Goal: Task Accomplishment & Management: Use online tool/utility

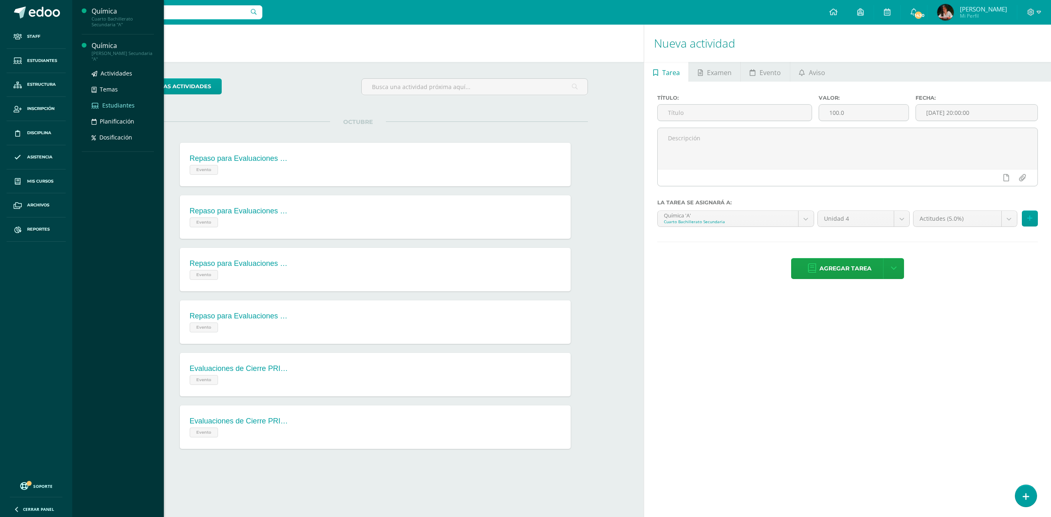
click at [117, 102] on span "Estudiantes" at bounding box center [118, 105] width 32 height 8
click at [109, 73] on span "Estudiantes" at bounding box center [118, 71] width 32 height 8
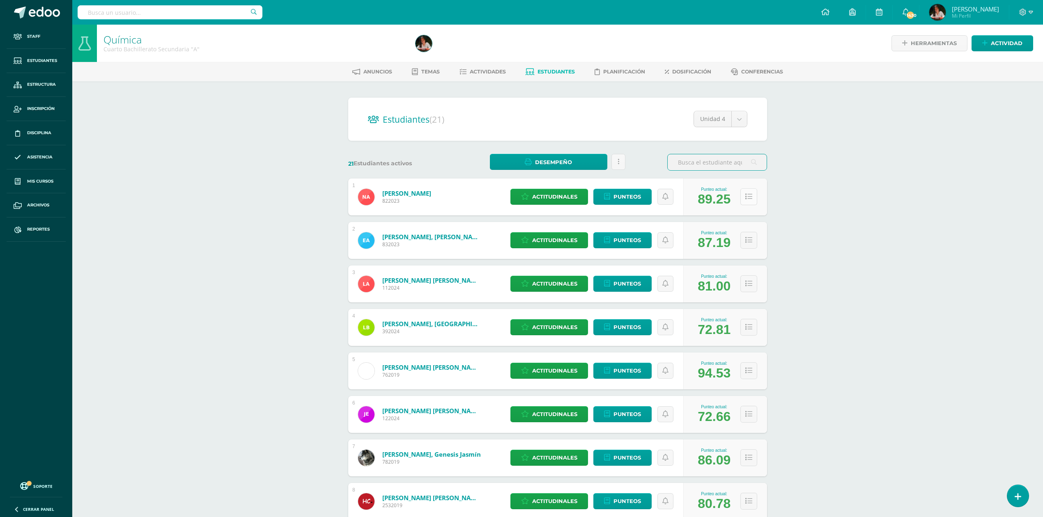
click at [751, 194] on button at bounding box center [748, 196] width 17 height 17
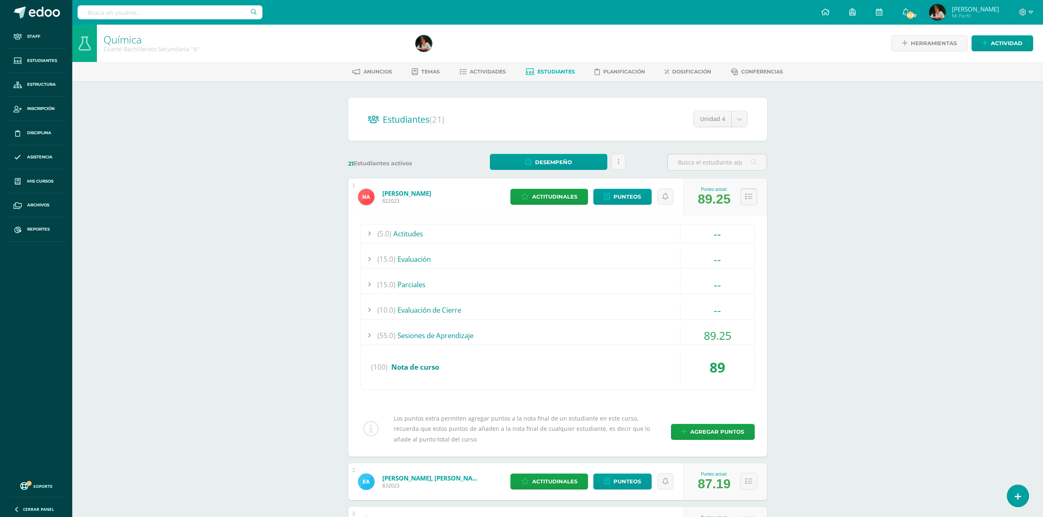
click at [750, 196] on icon at bounding box center [748, 196] width 7 height 7
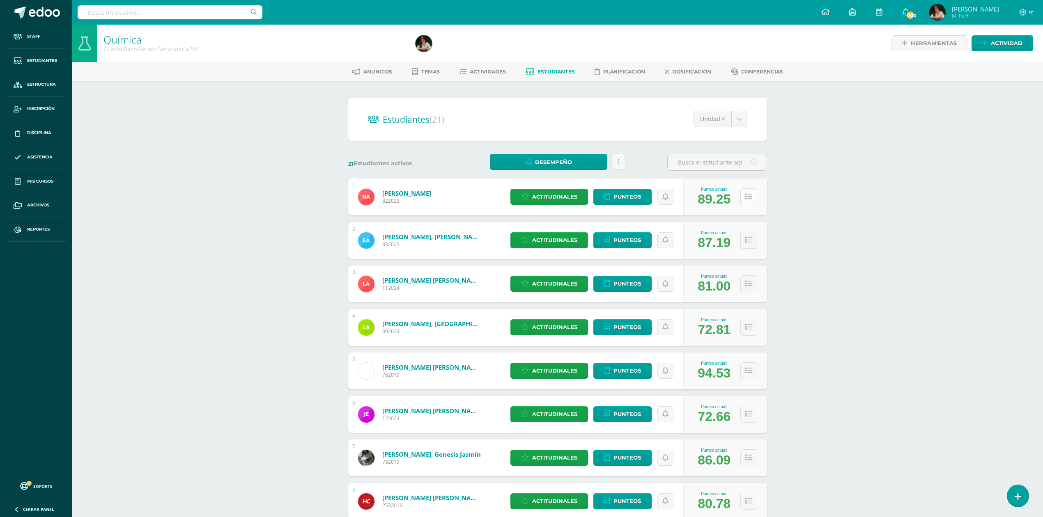
click at [750, 196] on icon at bounding box center [748, 196] width 7 height 7
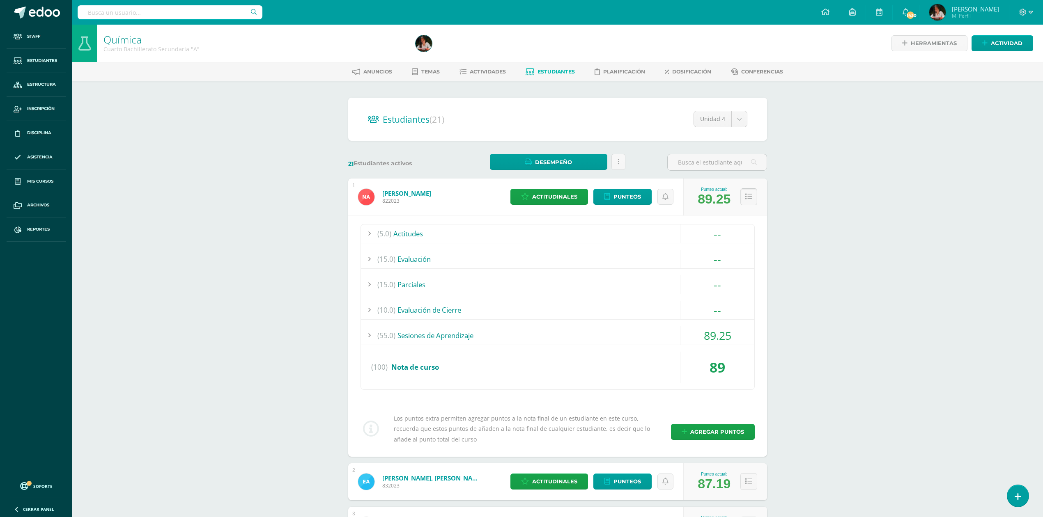
click at [750, 196] on icon at bounding box center [748, 196] width 7 height 7
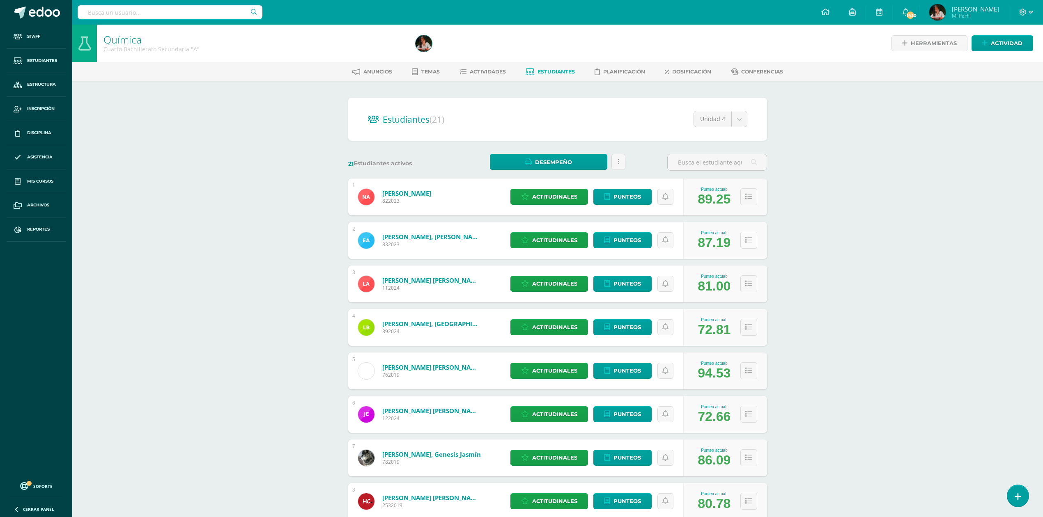
click at [750, 243] on icon at bounding box center [748, 240] width 7 height 7
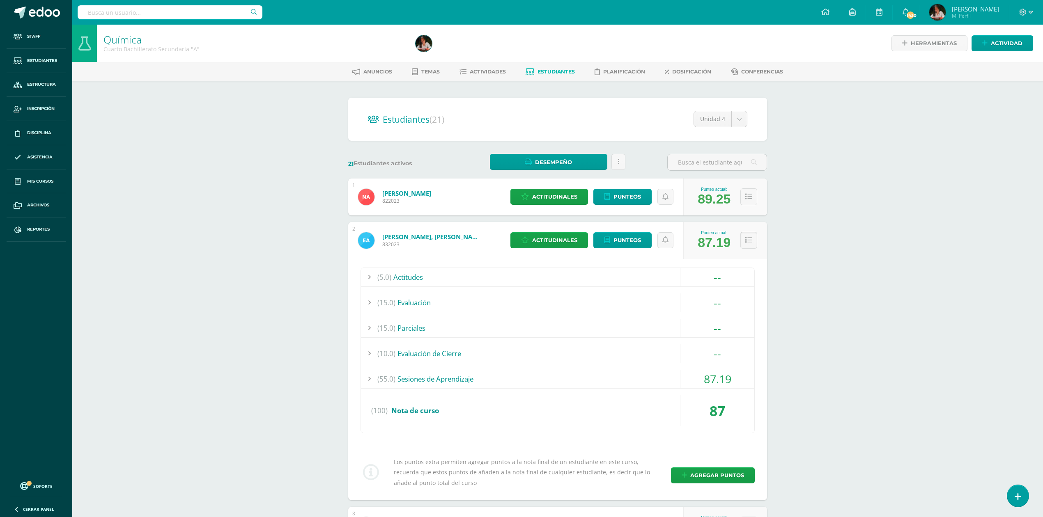
click at [750, 243] on icon at bounding box center [748, 240] width 7 height 7
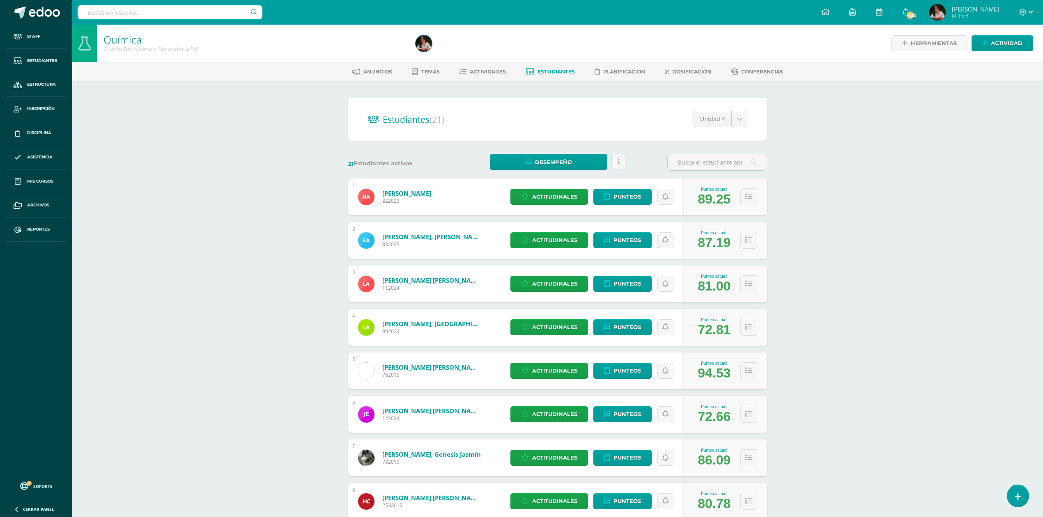
click at [616, 156] on link at bounding box center [618, 162] width 14 height 16
click at [489, 70] on span "Actividades" at bounding box center [488, 72] width 36 height 6
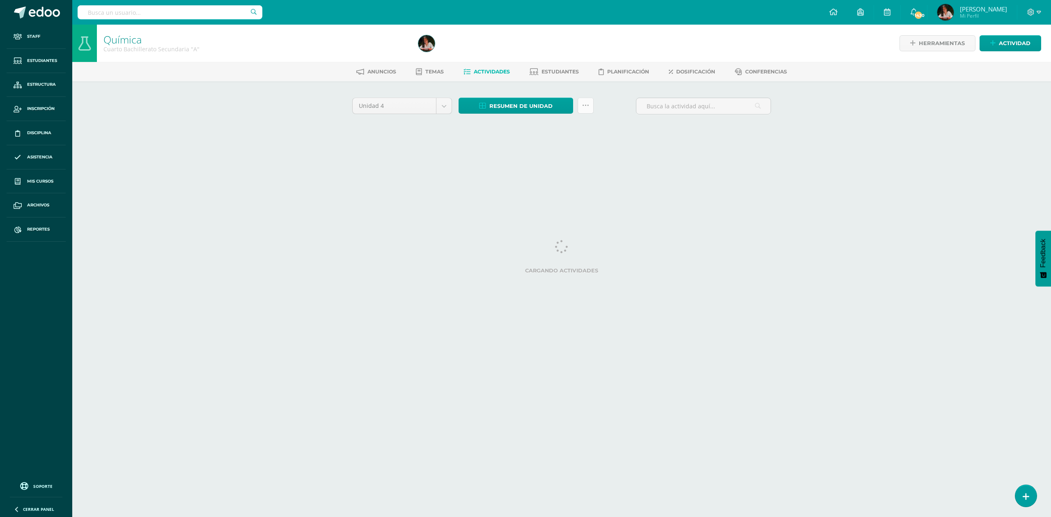
click at [584, 107] on icon at bounding box center [585, 105] width 7 height 7
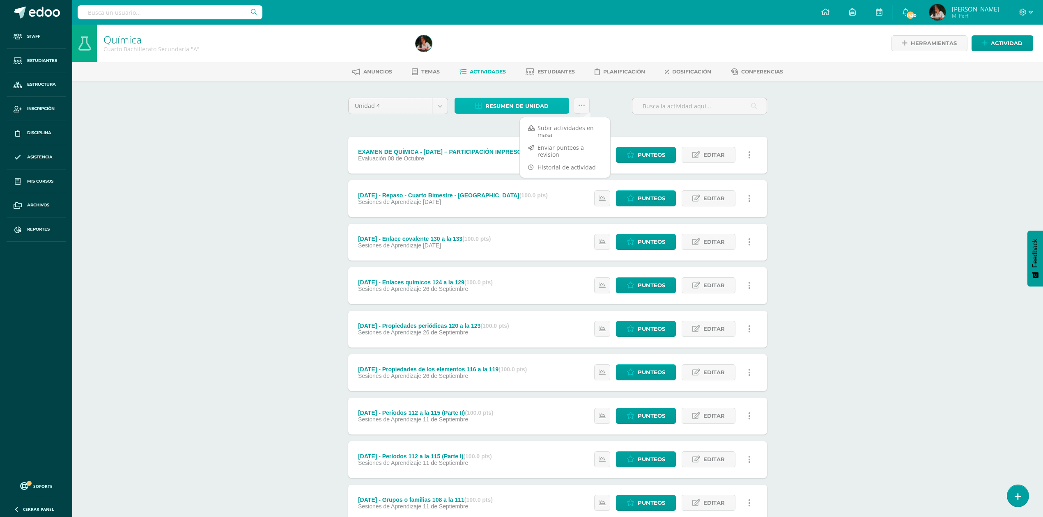
click at [523, 103] on span "Resumen de unidad" at bounding box center [516, 106] width 63 height 15
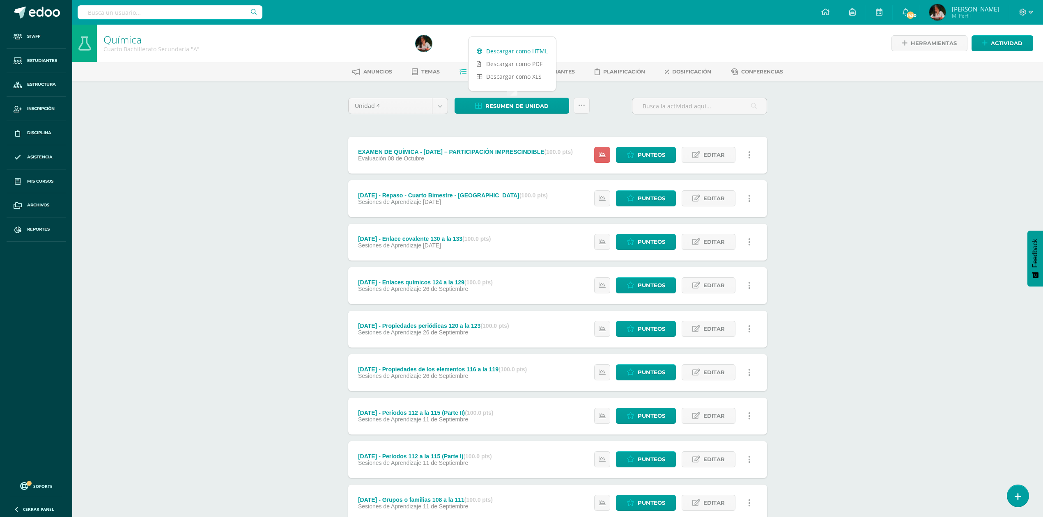
click at [521, 52] on link "Descargar como HTML" at bounding box center [511, 51] width 87 height 13
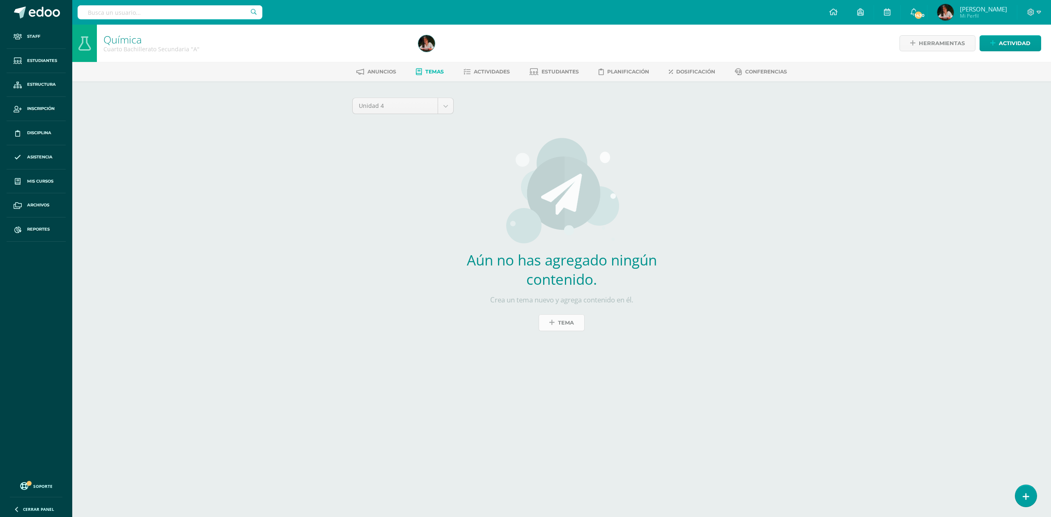
click at [564, 321] on span "Tema" at bounding box center [566, 322] width 16 height 15
click at [0, 0] on div "Tema" at bounding box center [0, 0] width 0 height 0
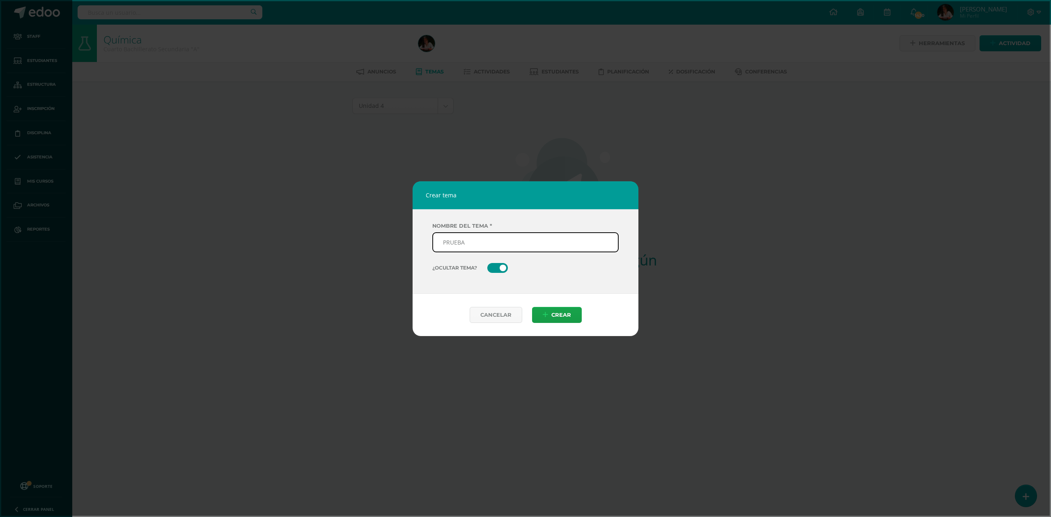
type input "Prueba"
click at [490, 267] on span at bounding box center [497, 268] width 21 height 10
click at [487, 268] on input "¿Ocultar tema?" at bounding box center [487, 268] width 0 height 0
click at [548, 313] on button "Crear" at bounding box center [557, 315] width 50 height 16
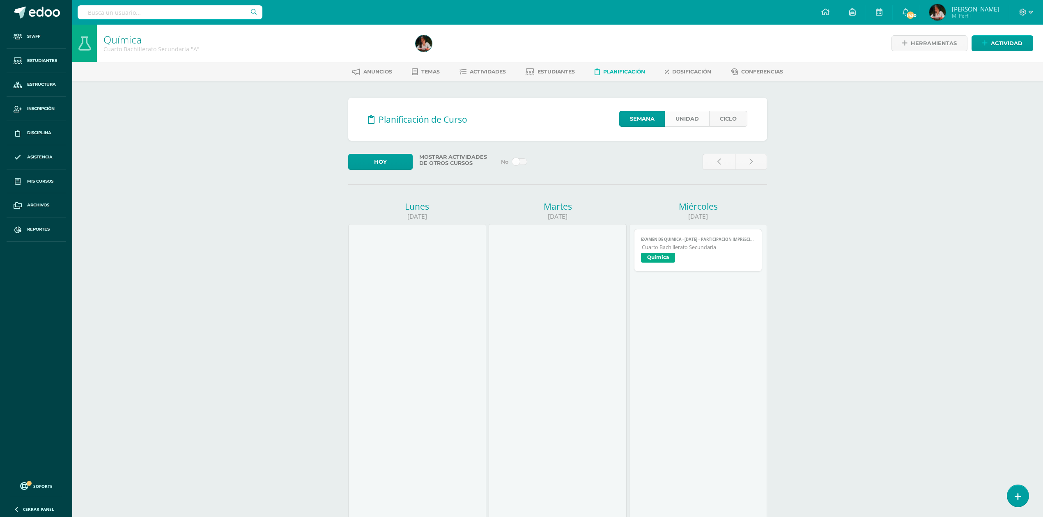
click at [693, 126] on link "Unidad" at bounding box center [687, 119] width 44 height 16
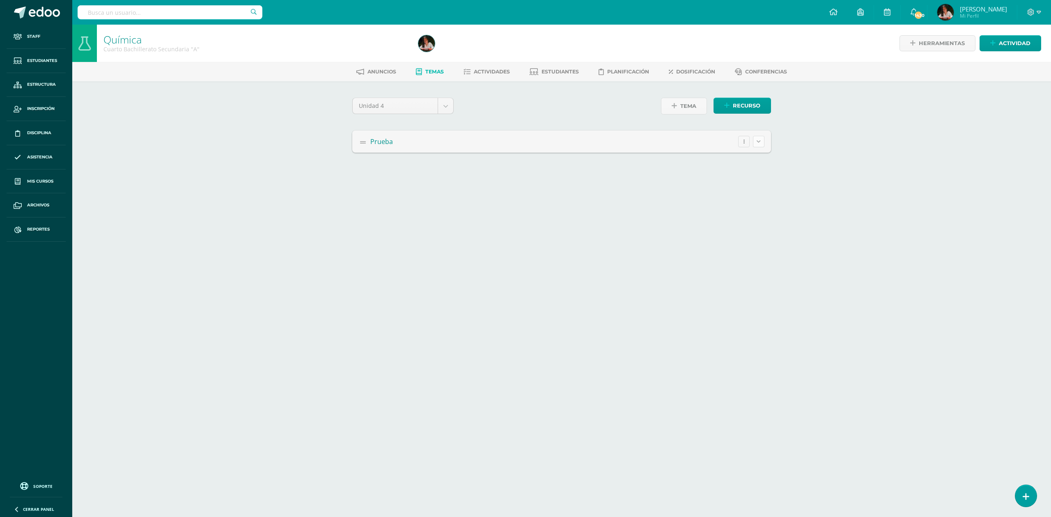
click at [759, 145] on button at bounding box center [758, 141] width 11 height 11
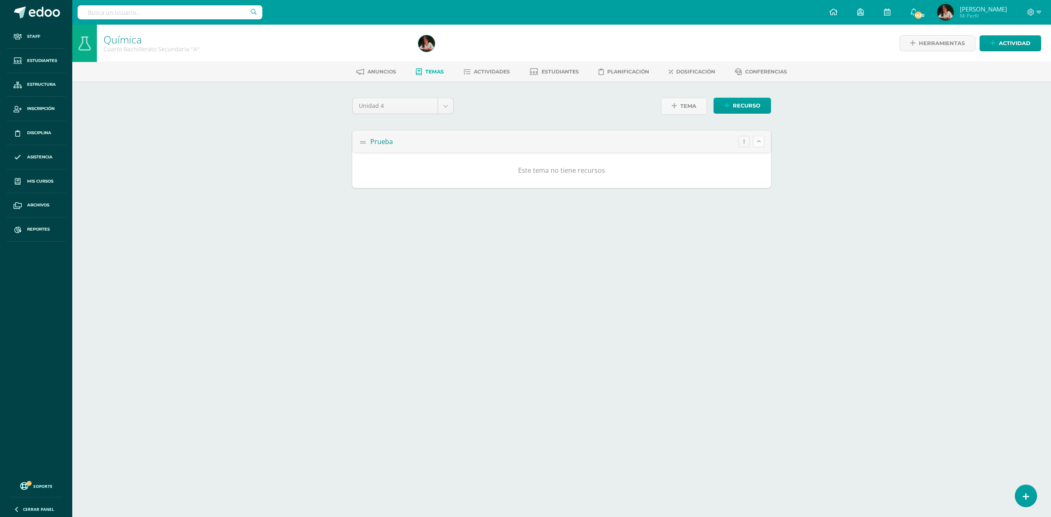
click at [760, 145] on button at bounding box center [758, 141] width 11 height 11
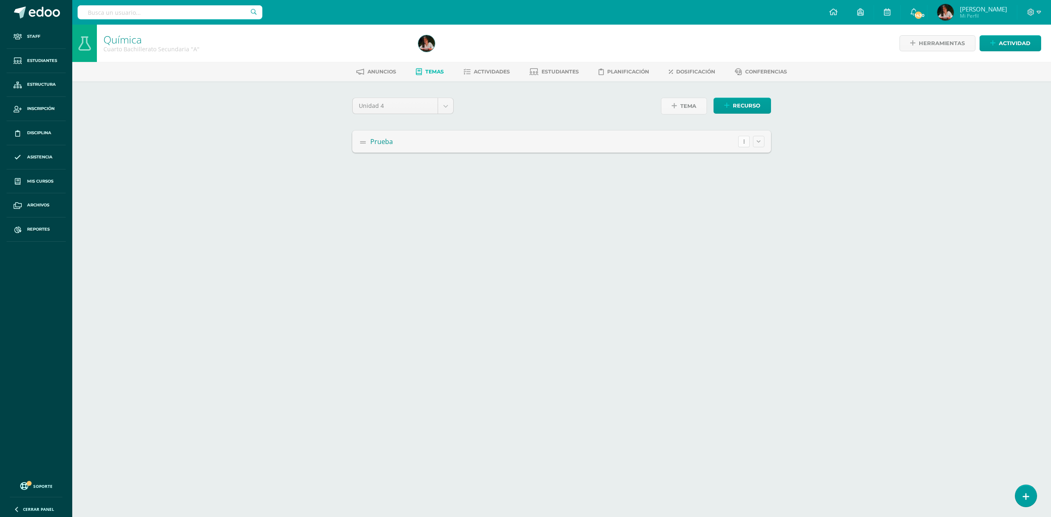
click at [746, 140] on button "button" at bounding box center [743, 141] width 11 height 11
click at [383, 143] on span "Prueba" at bounding box center [381, 141] width 23 height 9
click at [760, 140] on button at bounding box center [758, 141] width 11 height 11
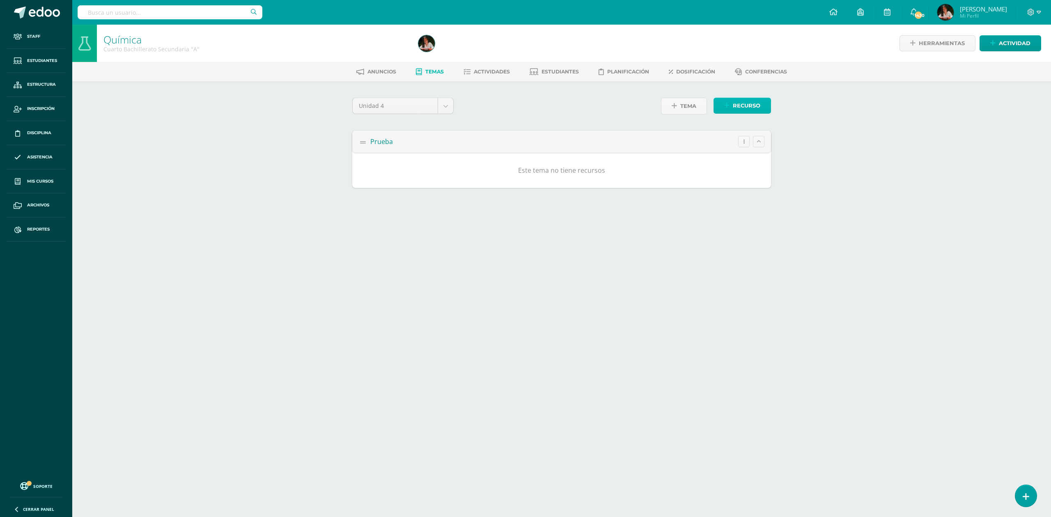
click at [742, 109] on span "Recurso" at bounding box center [747, 105] width 28 height 15
click at [0, 0] on span "Página" at bounding box center [0, 0] width 0 height 0
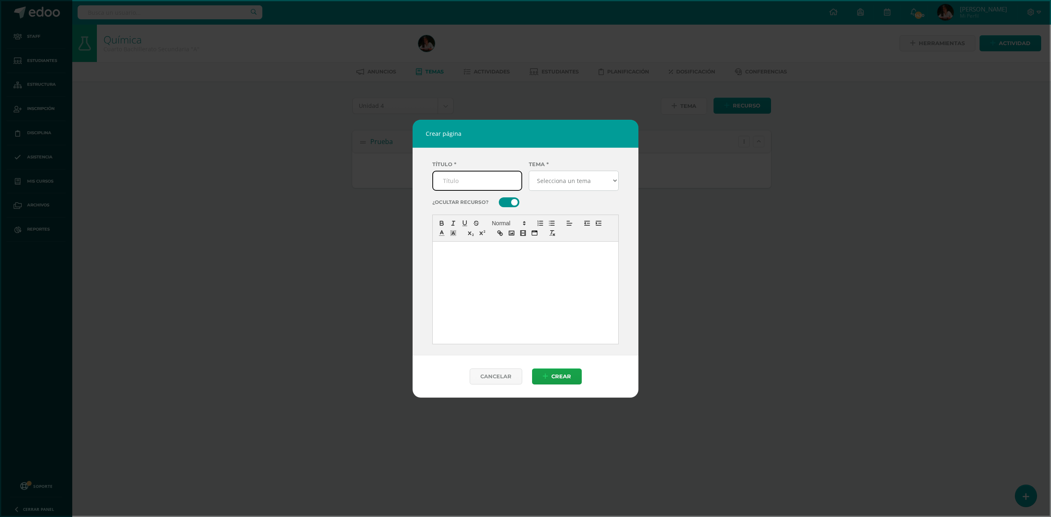
click at [567, 186] on select "Selecciona un tema [GEOGRAPHIC_DATA]" at bounding box center [574, 181] width 90 height 20
click at [528, 259] on div at bounding box center [526, 293] width 186 height 102
click at [490, 372] on link "Cancelar" at bounding box center [496, 377] width 53 height 16
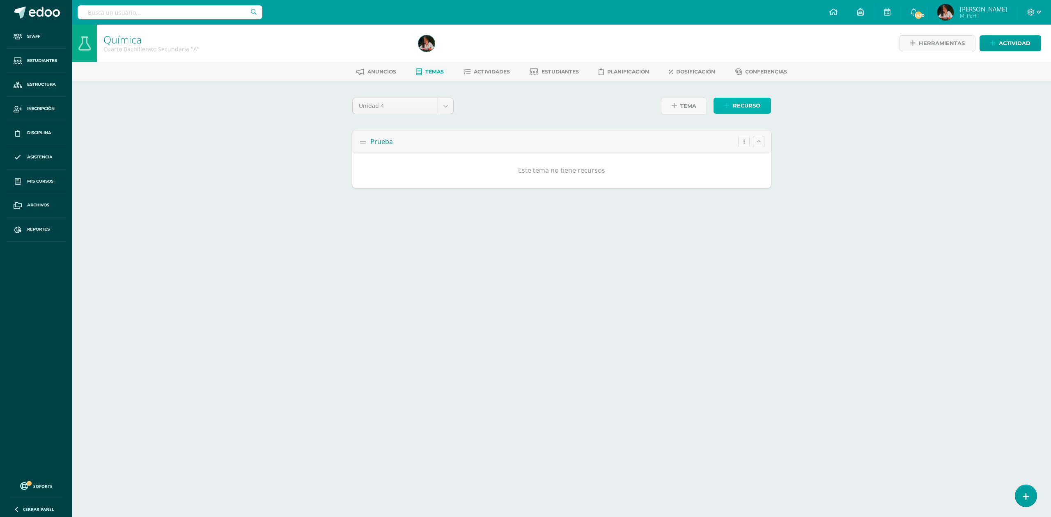
click at [726, 106] on icon "button" at bounding box center [726, 105] width 5 height 7
click at [760, 145] on button at bounding box center [758, 141] width 11 height 11
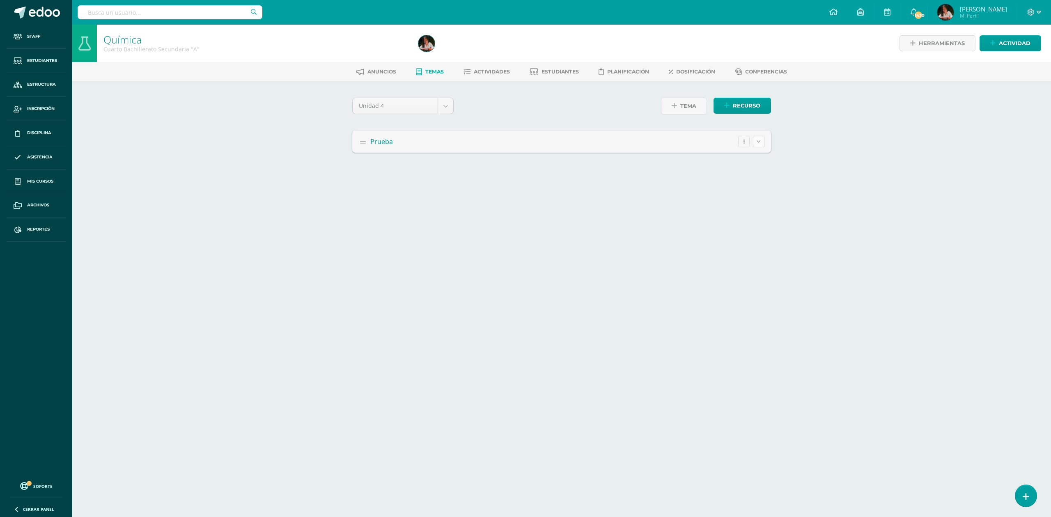
click at [760, 145] on button at bounding box center [758, 141] width 11 height 11
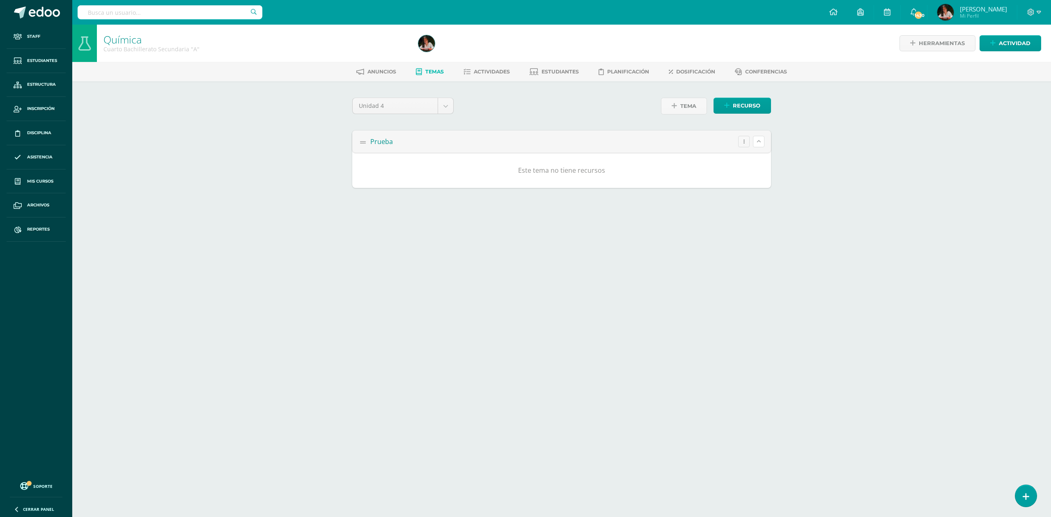
click at [710, 167] on div "Este tema no tiene recursos" at bounding box center [562, 170] width 406 height 22
click at [744, 142] on button "button" at bounding box center [743, 141] width 11 height 11
click at [0, 0] on div "Editar" at bounding box center [0, 0] width 0 height 0
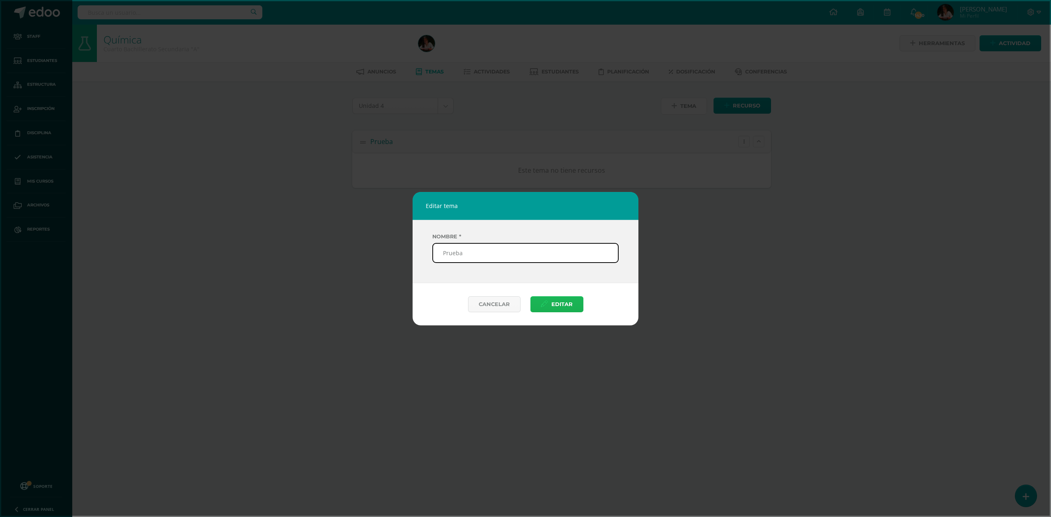
click at [549, 311] on button "Editar" at bounding box center [556, 304] width 53 height 16
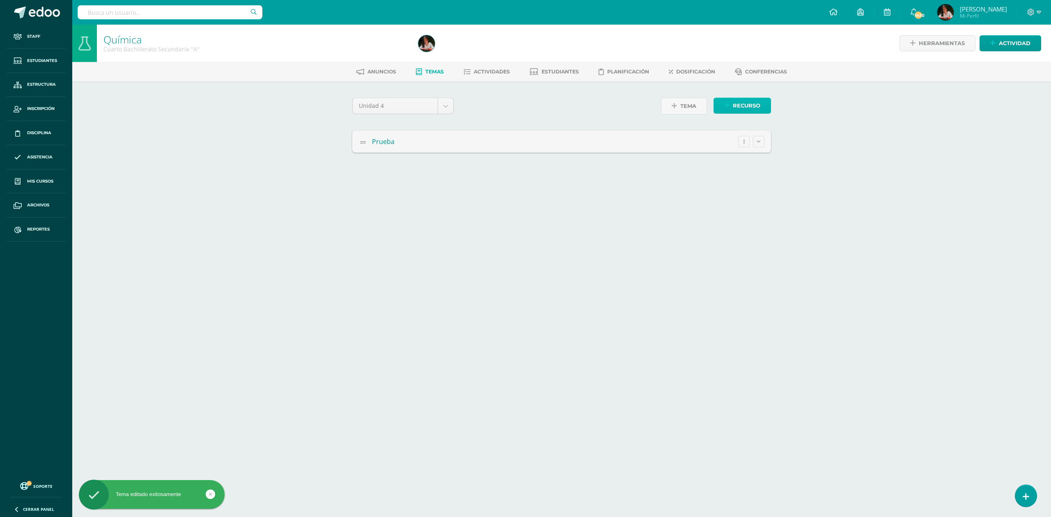
click at [758, 107] on span "Recurso" at bounding box center [747, 105] width 28 height 15
click at [0, 0] on span "Página" at bounding box center [0, 0] width 0 height 0
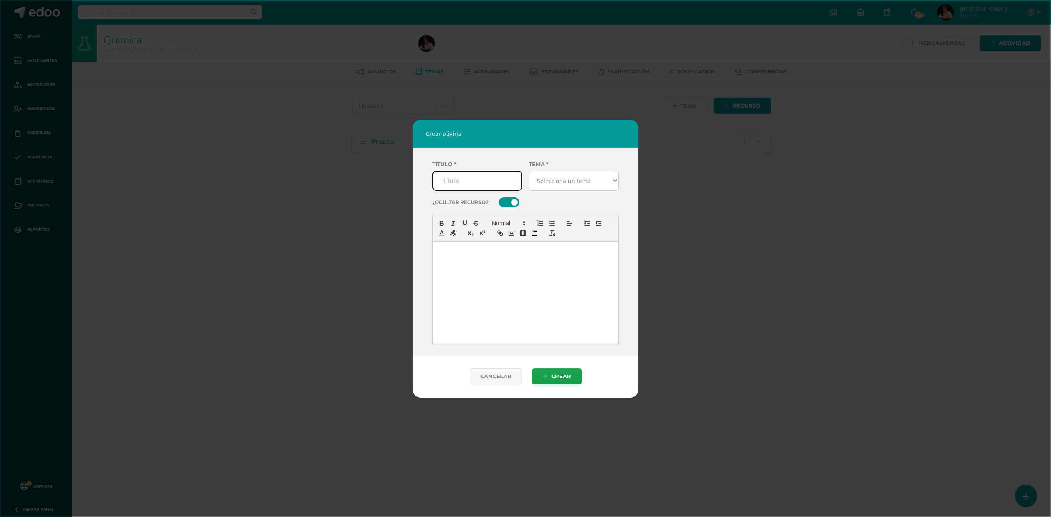
click at [504, 184] on input "text" at bounding box center [477, 181] width 90 height 20
type input "p"
type input "Prueba"
click at [578, 181] on select "Selecciona un tema Prueba" at bounding box center [574, 181] width 90 height 20
click at [559, 173] on select "Selecciona un tema Prueba" at bounding box center [574, 181] width 90 height 20
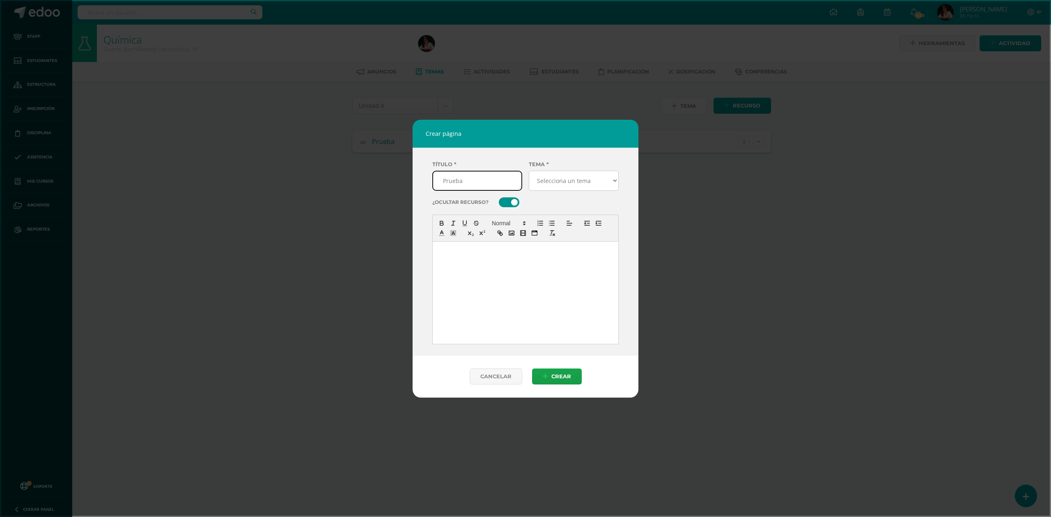
select select "91"
click at [529, 171] on select "Selecciona un tema Prueba" at bounding box center [574, 181] width 90 height 20
click at [489, 251] on p at bounding box center [525, 250] width 173 height 7
click at [560, 372] on span "Crear" at bounding box center [561, 376] width 20 height 15
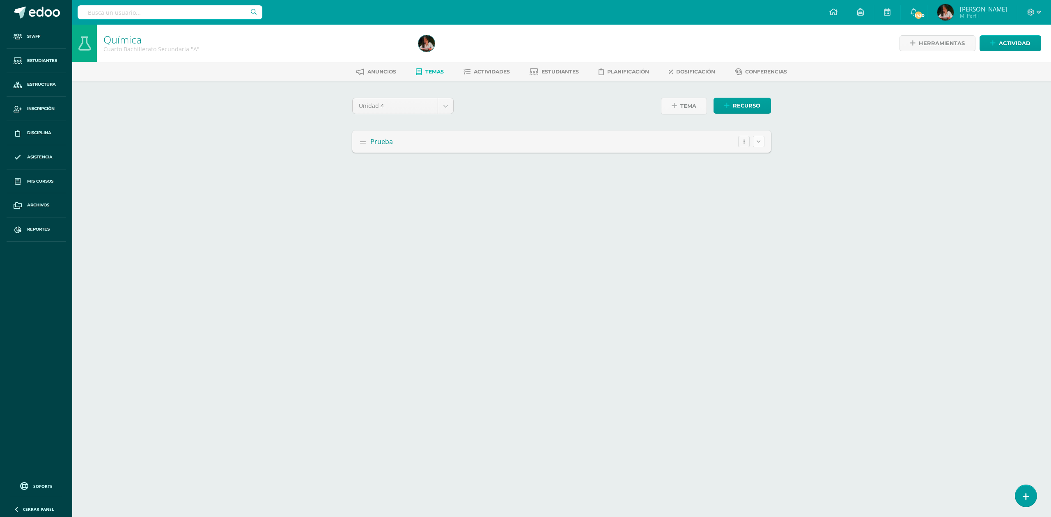
click at [757, 138] on button at bounding box center [758, 141] width 11 height 11
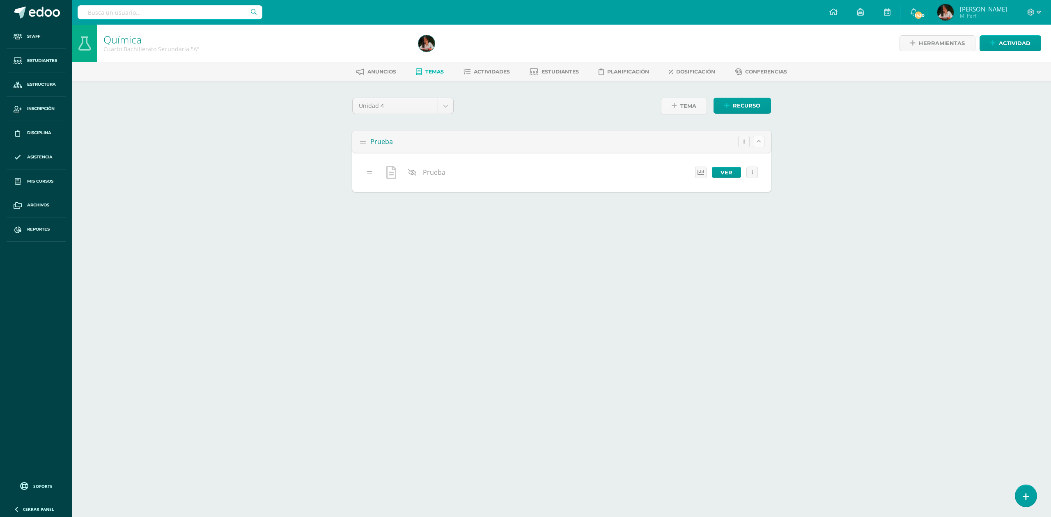
click at [759, 140] on icon at bounding box center [759, 141] width 4 height 5
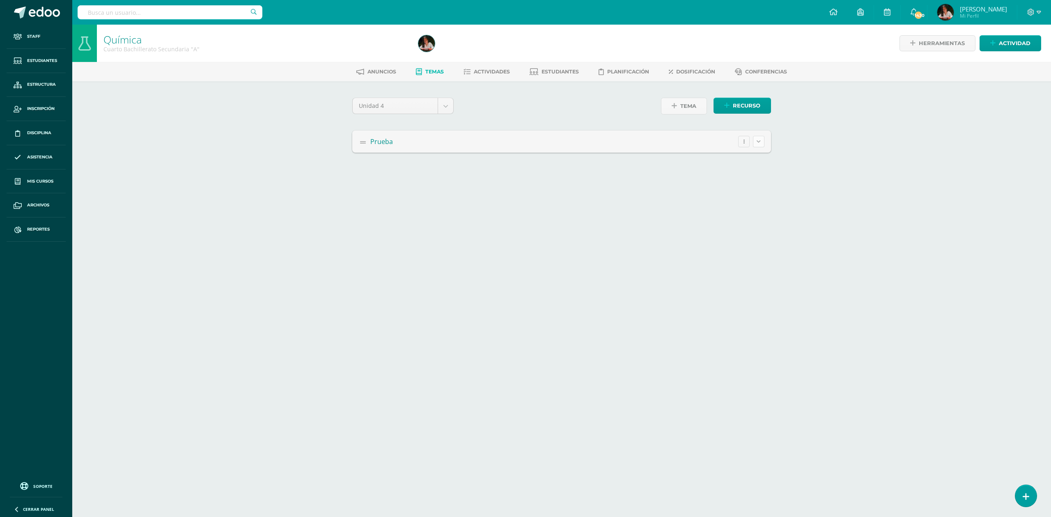
click at [759, 140] on icon at bounding box center [759, 141] width 4 height 5
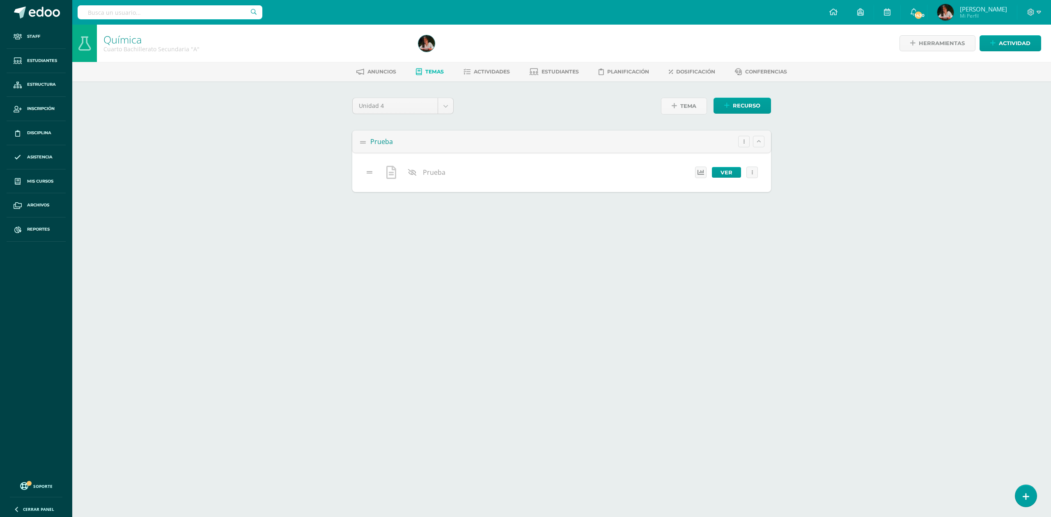
click at [427, 171] on span "Prueba" at bounding box center [434, 172] width 23 height 9
click at [728, 173] on link "Ver" at bounding box center [726, 172] width 29 height 11
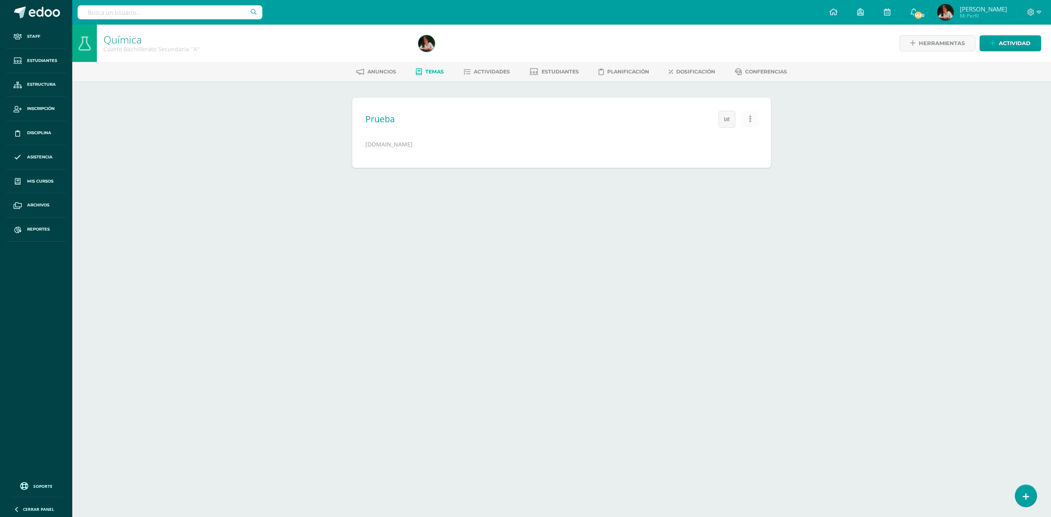
click at [751, 120] on button "button" at bounding box center [750, 119] width 16 height 16
click at [0, 0] on div "Editar Eliminar" at bounding box center [0, 0] width 0 height 0
click at [0, 0] on span "Editar" at bounding box center [0, 0] width 0 height 0
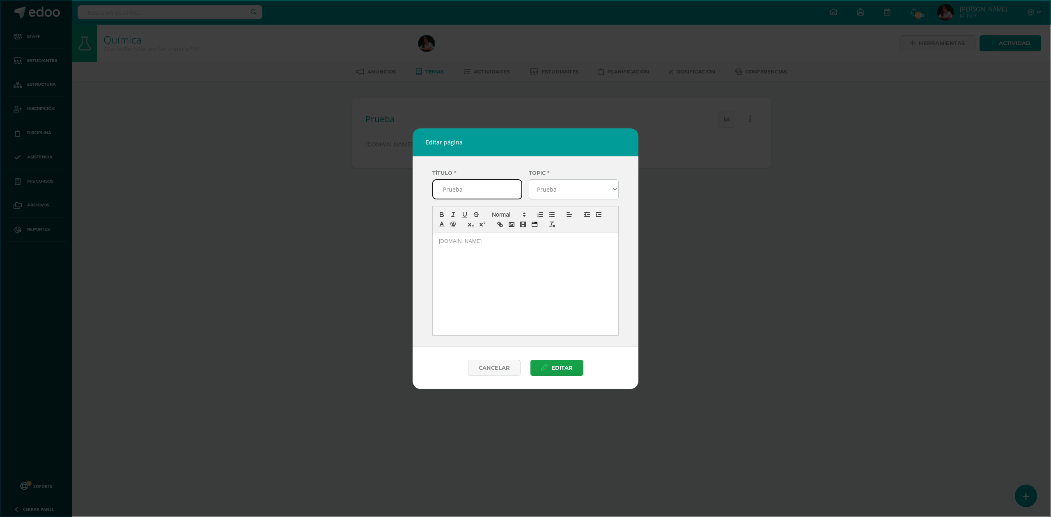
drag, startPoint x: 480, startPoint y: 186, endPoint x: 230, endPoint y: 173, distance: 250.3
click at [230, 173] on dialog "Editar página Título * Prueba Topic * Selecciona un tema Prueba www.youtube.com…" at bounding box center [525, 258] width 1049 height 515
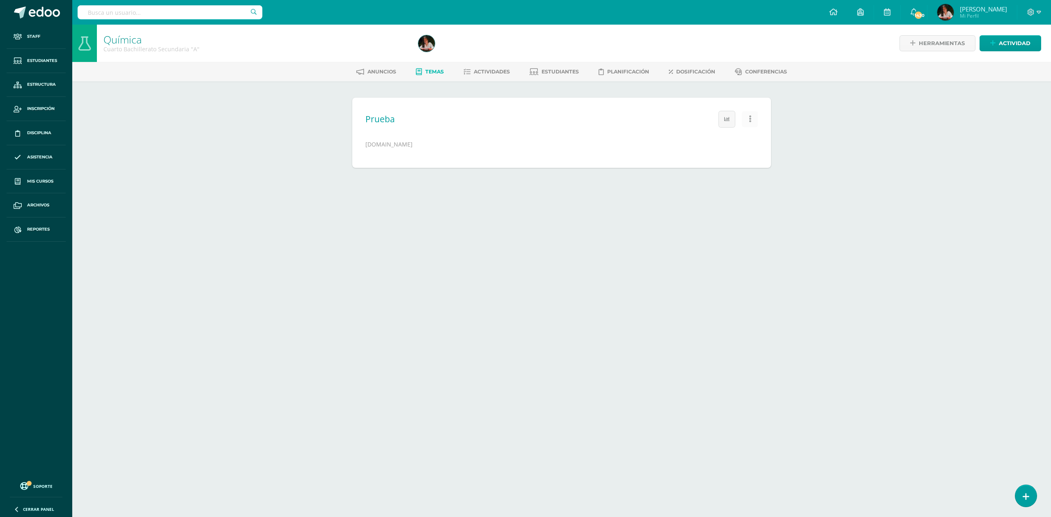
click at [749, 121] on icon "button" at bounding box center [750, 119] width 2 height 7
click at [0, 0] on div "Editar Eliminar" at bounding box center [0, 0] width 0 height 0
click at [0, 0] on span "Editar" at bounding box center [0, 0] width 0 height 0
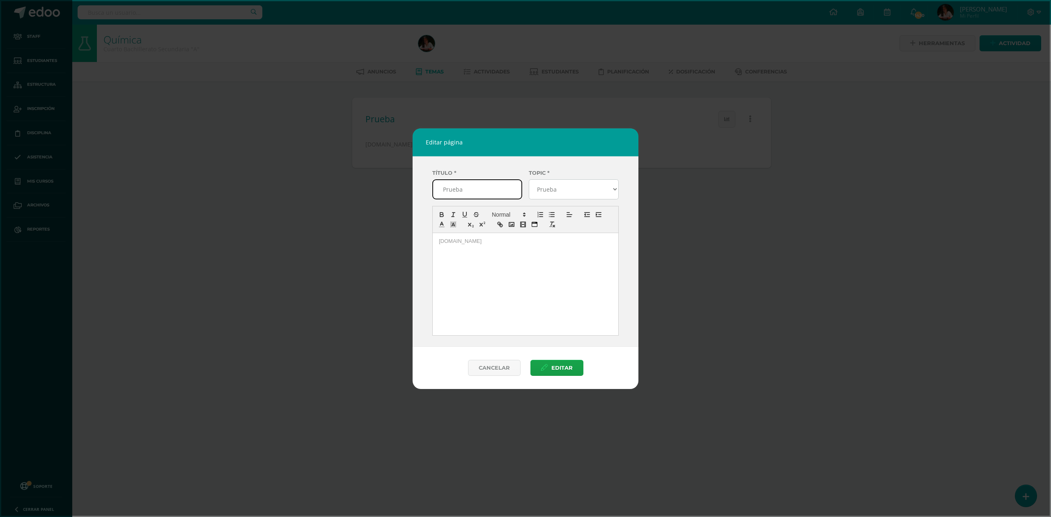
click at [489, 188] on input "Prueba" at bounding box center [477, 189] width 90 height 20
type input "Vídeo"
drag, startPoint x: 505, startPoint y: 244, endPoint x: 427, endPoint y: 242, distance: 77.6
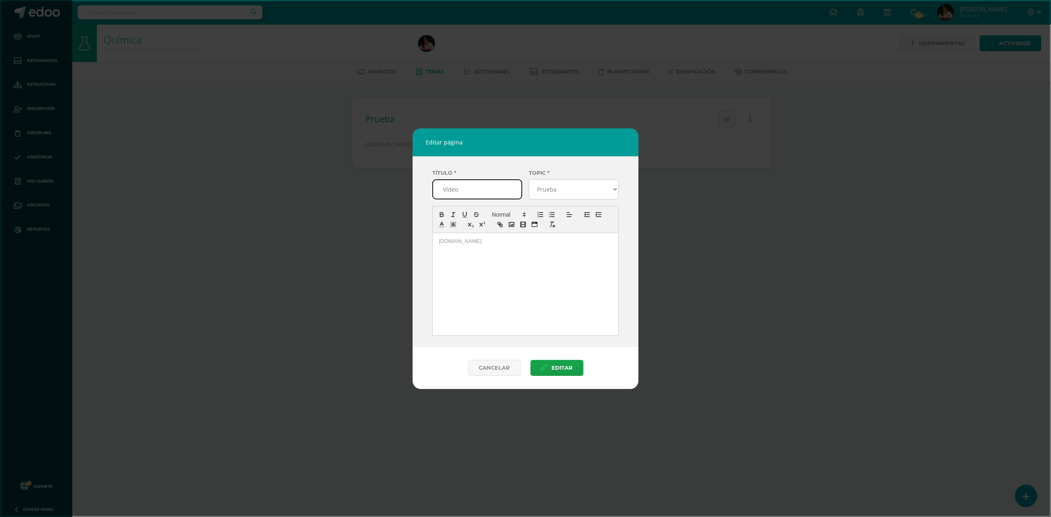
click at [427, 242] on div "Título * Vídeo Topic * Selecciona un tema Prueba www.youtube.com" at bounding box center [526, 251] width 226 height 190
copy p "www.youtube.com"
click at [499, 225] on icon "link" at bounding box center [499, 224] width 7 height 7
type input "www.youtube.com"
click at [514, 225] on link at bounding box center [509, 226] width 19 height 6
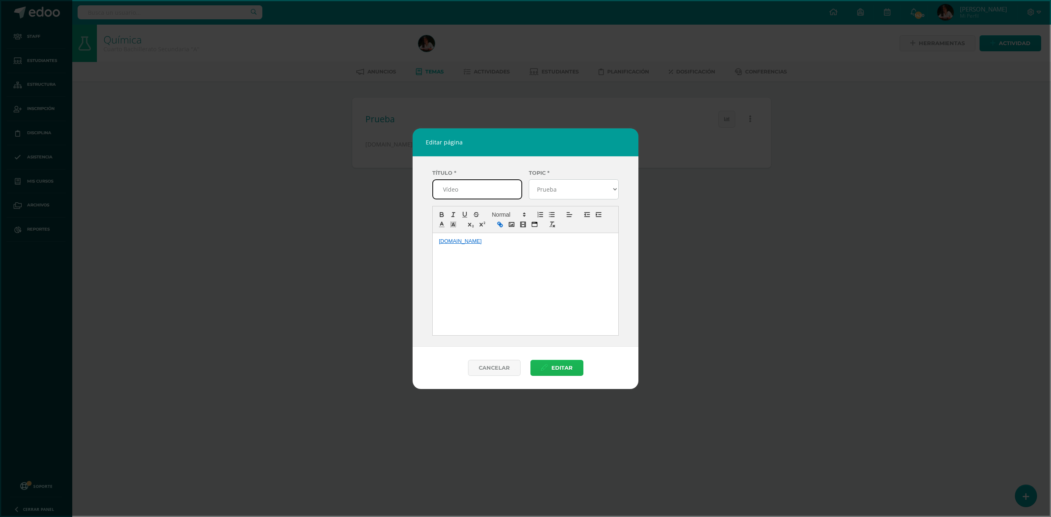
click at [555, 368] on span "Editar" at bounding box center [561, 367] width 21 height 15
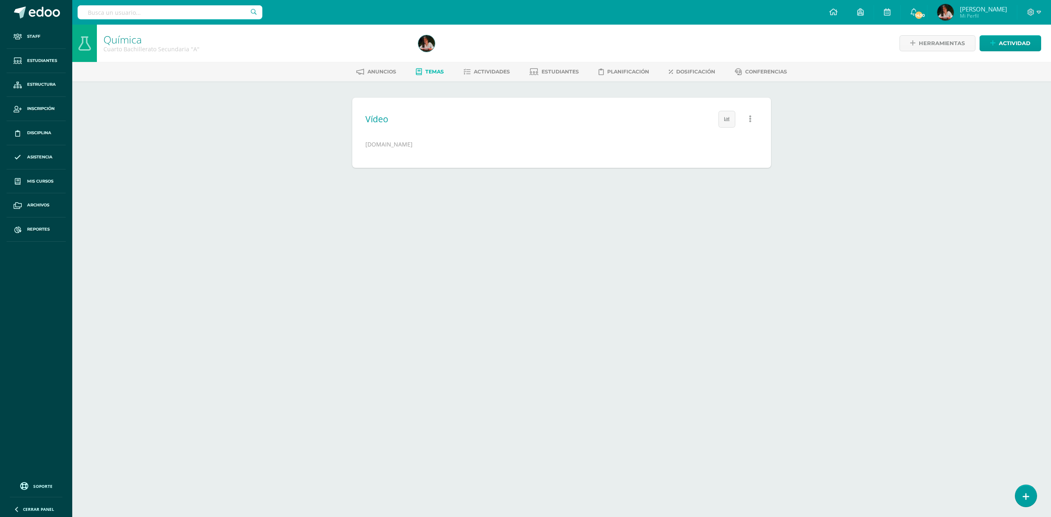
click at [389, 143] on link "[DOMAIN_NAME]" at bounding box center [388, 144] width 47 height 8
click at [380, 141] on link "[DOMAIN_NAME]" at bounding box center [388, 144] width 47 height 8
click at [369, 76] on link "Anuncios" at bounding box center [376, 71] width 40 height 13
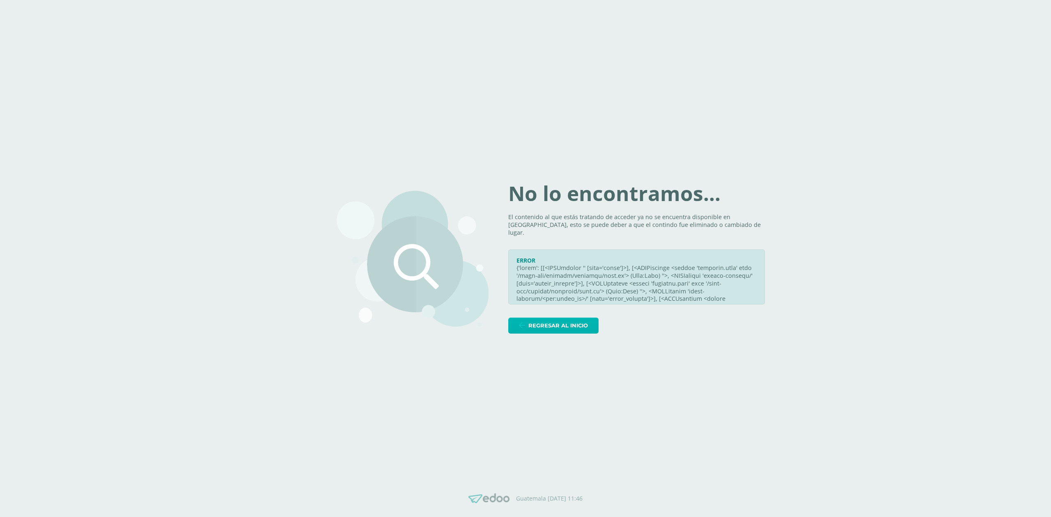
click at [559, 324] on span "Regresar al inicio" at bounding box center [558, 325] width 60 height 15
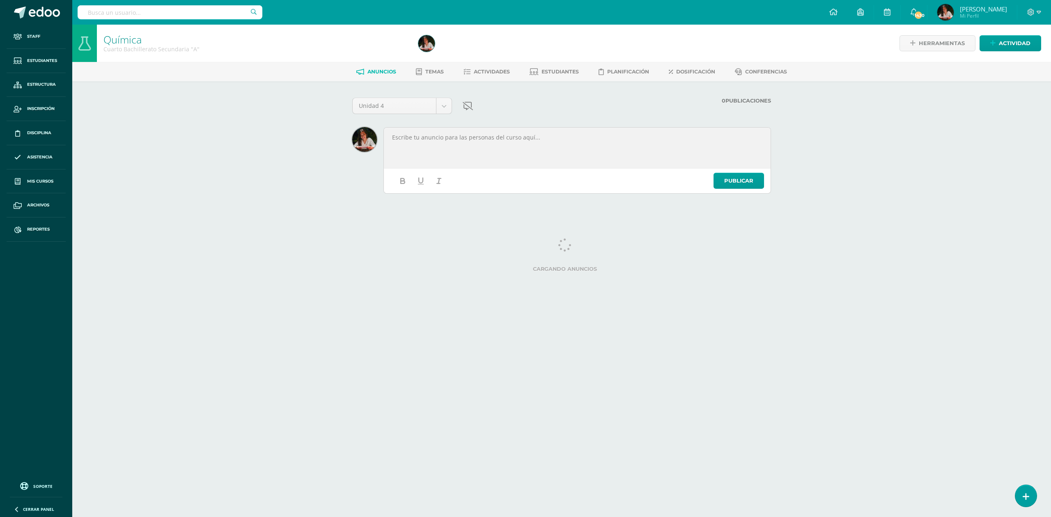
click at [429, 69] on span "Temas" at bounding box center [434, 72] width 18 height 6
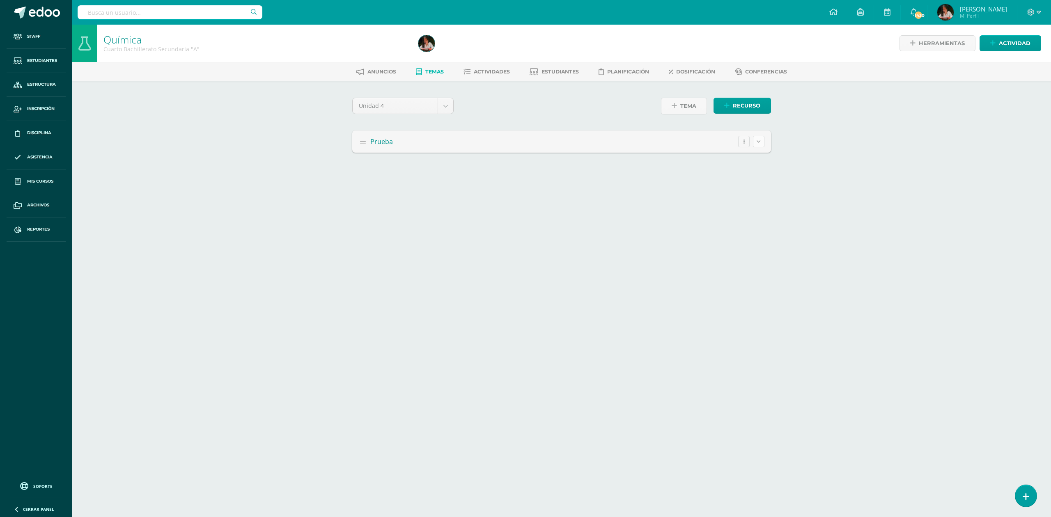
click at [762, 139] on button at bounding box center [758, 141] width 11 height 11
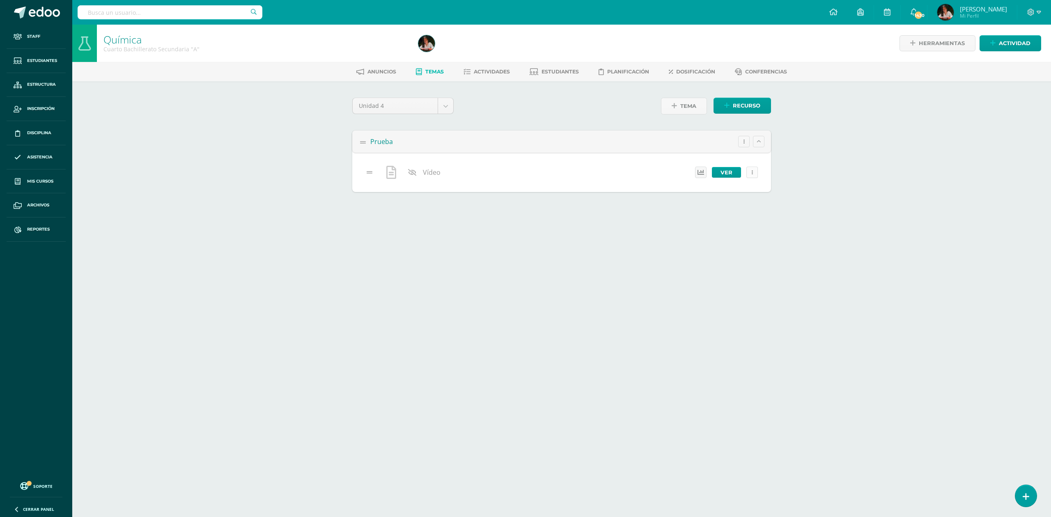
click at [757, 174] on button "button" at bounding box center [751, 172] width 11 height 11
click at [0, 0] on span "Mostrar" at bounding box center [0, 0] width 0 height 0
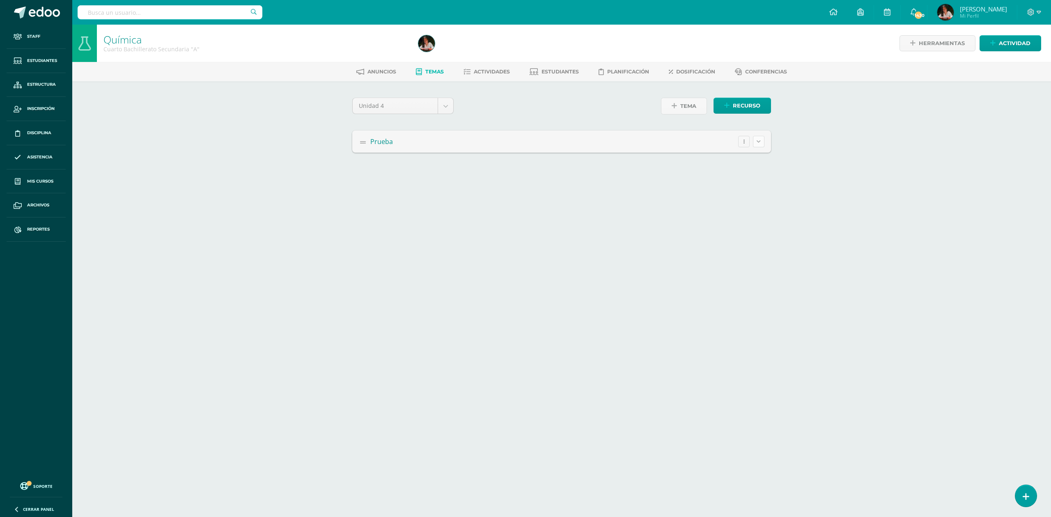
click at [755, 144] on button at bounding box center [758, 141] width 11 height 11
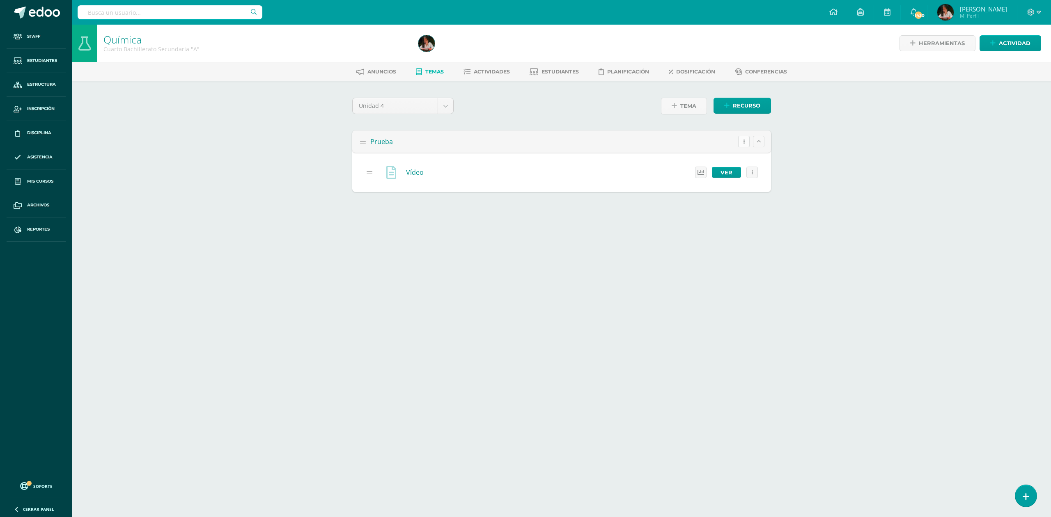
click at [744, 143] on button "button" at bounding box center [743, 141] width 11 height 11
click at [0, 0] on div "Eliminar" at bounding box center [0, 0] width 0 height 0
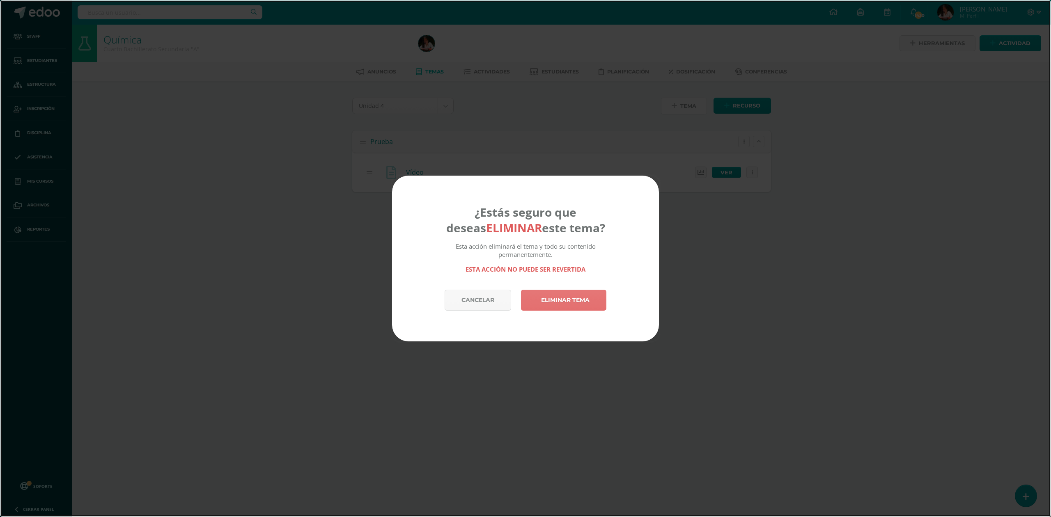
click at [599, 292] on link "Eliminar Tema" at bounding box center [563, 300] width 85 height 21
